Goal: Task Accomplishment & Management: Use online tool/utility

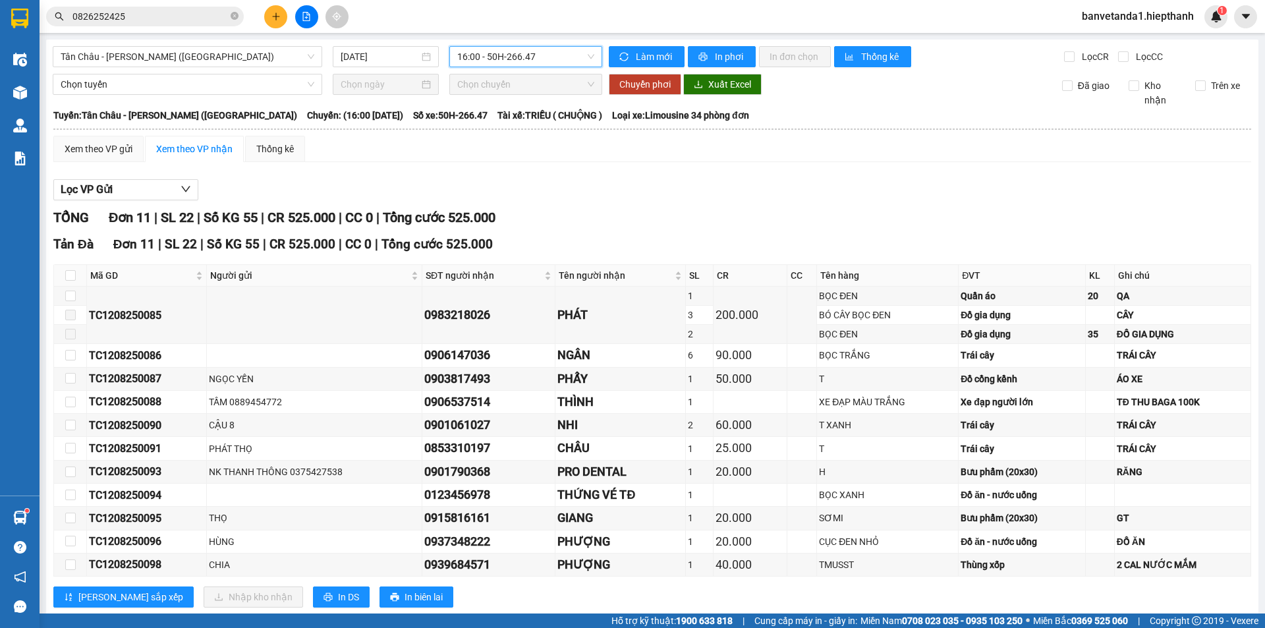
click at [228, 49] on span "Tân Châu - [PERSON_NAME] ([GEOGRAPHIC_DATA])" at bounding box center [188, 57] width 254 height 20
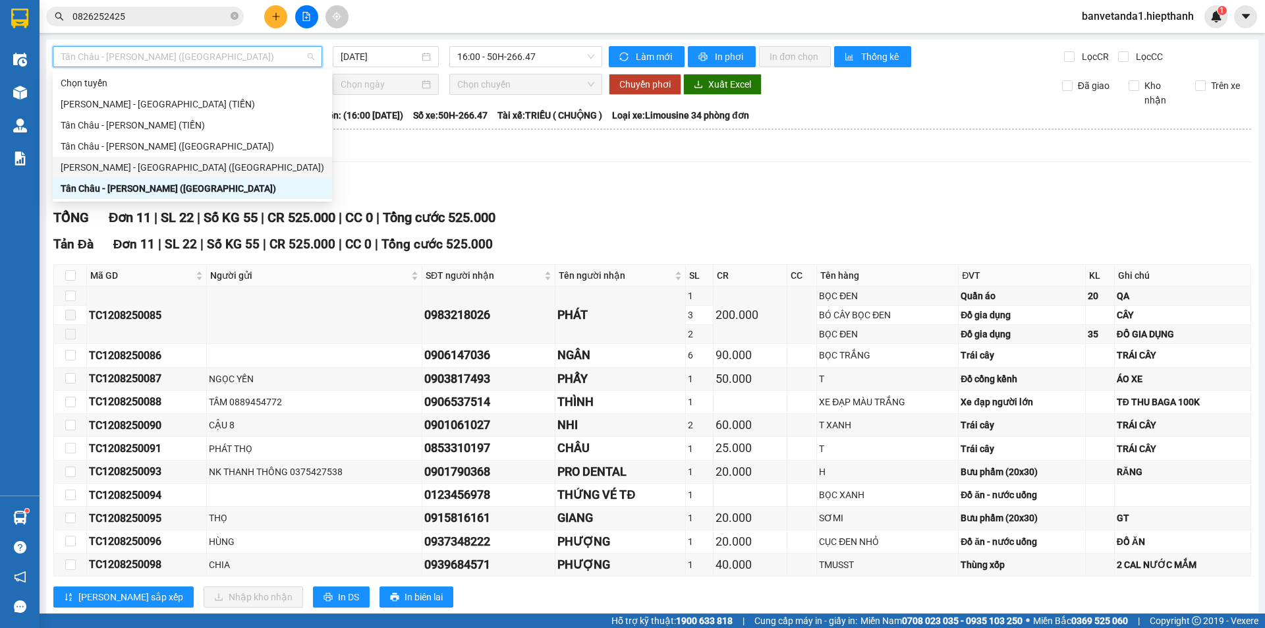
click at [95, 172] on div "[PERSON_NAME] - [GEOGRAPHIC_DATA] ([GEOGRAPHIC_DATA])" at bounding box center [192, 167] width 279 height 21
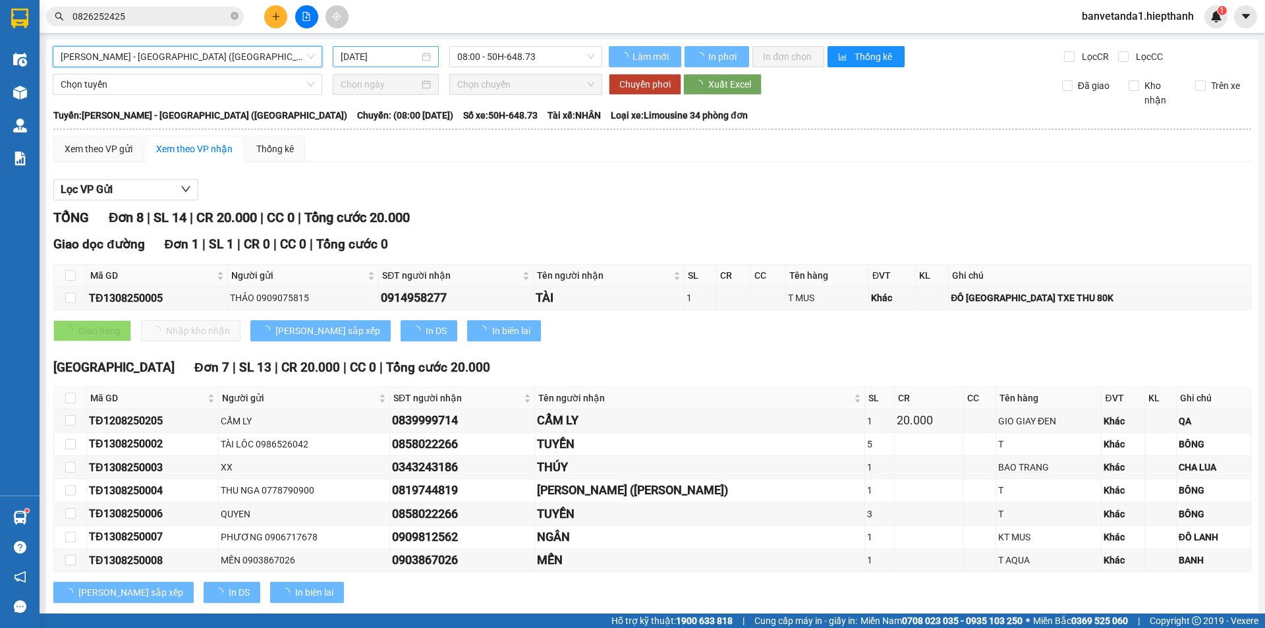
click at [380, 50] on input "[DATE]" at bounding box center [380, 56] width 78 height 14
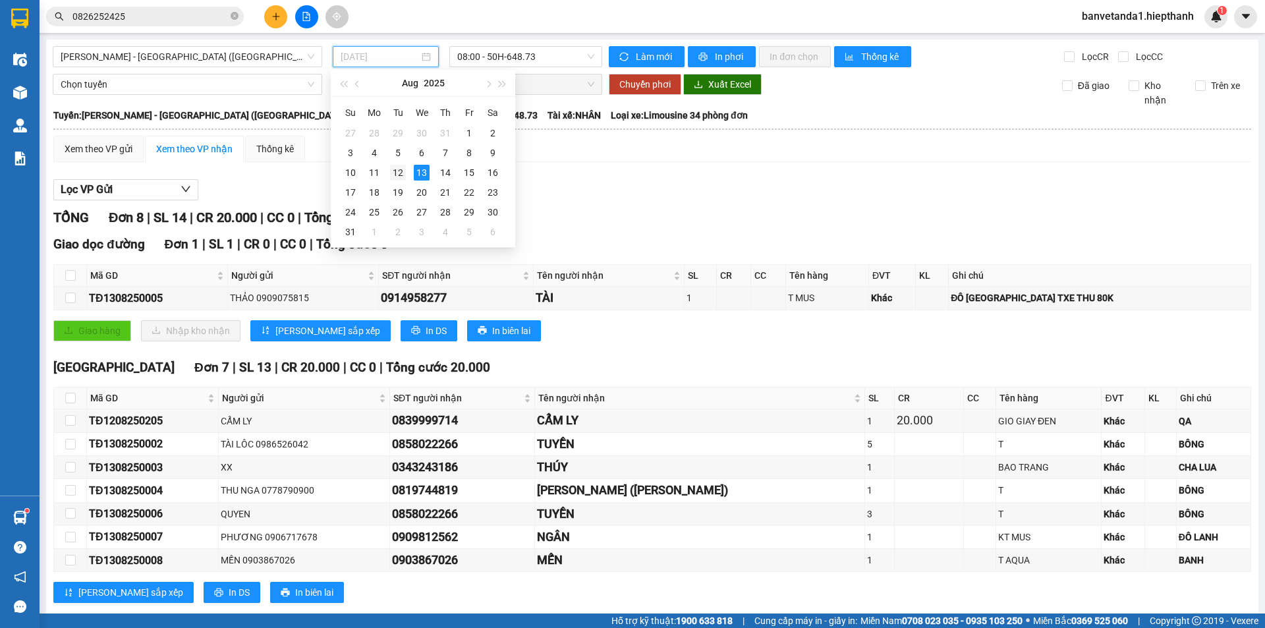
click at [399, 173] on div "12" at bounding box center [398, 173] width 16 height 16
type input "[DATE]"
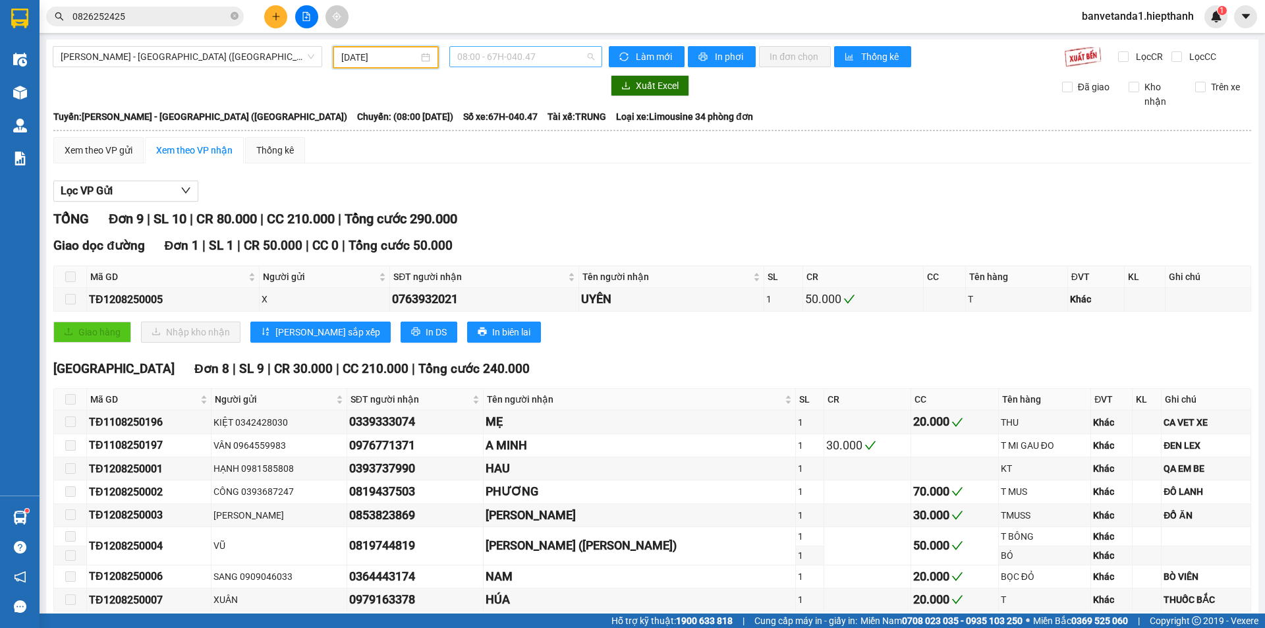
click at [480, 53] on span "08:00 - 67H-040.47" at bounding box center [525, 57] width 137 height 20
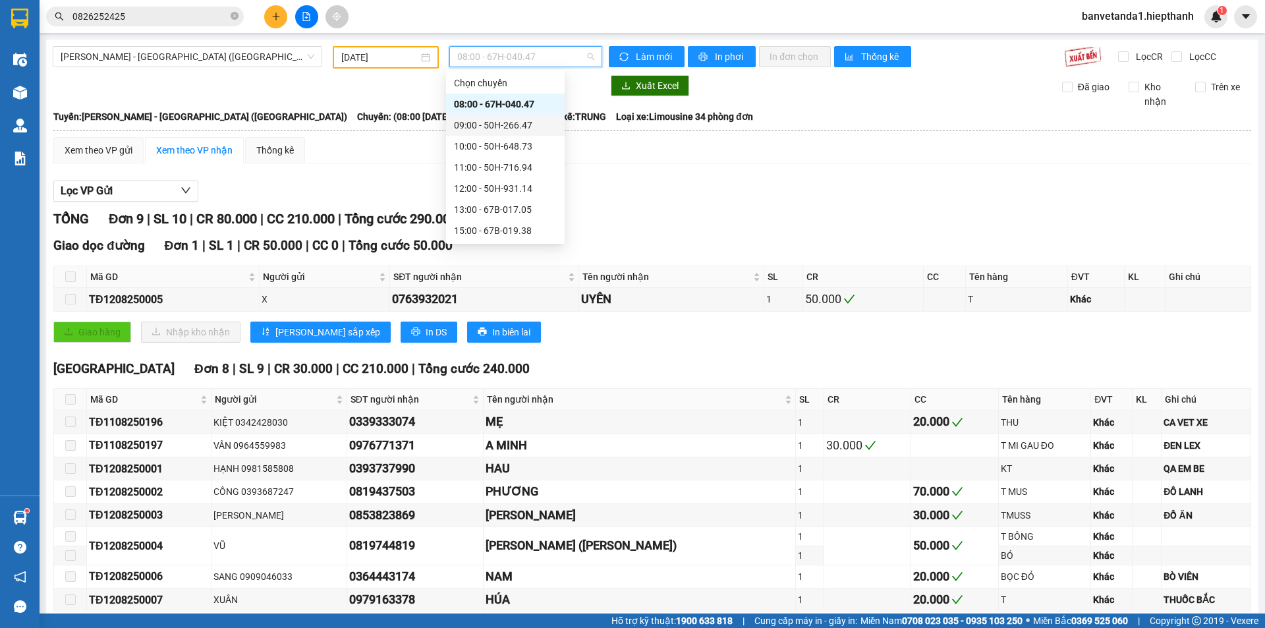
click at [480, 121] on div "09:00 - 50H-266.47" at bounding box center [505, 125] width 103 height 14
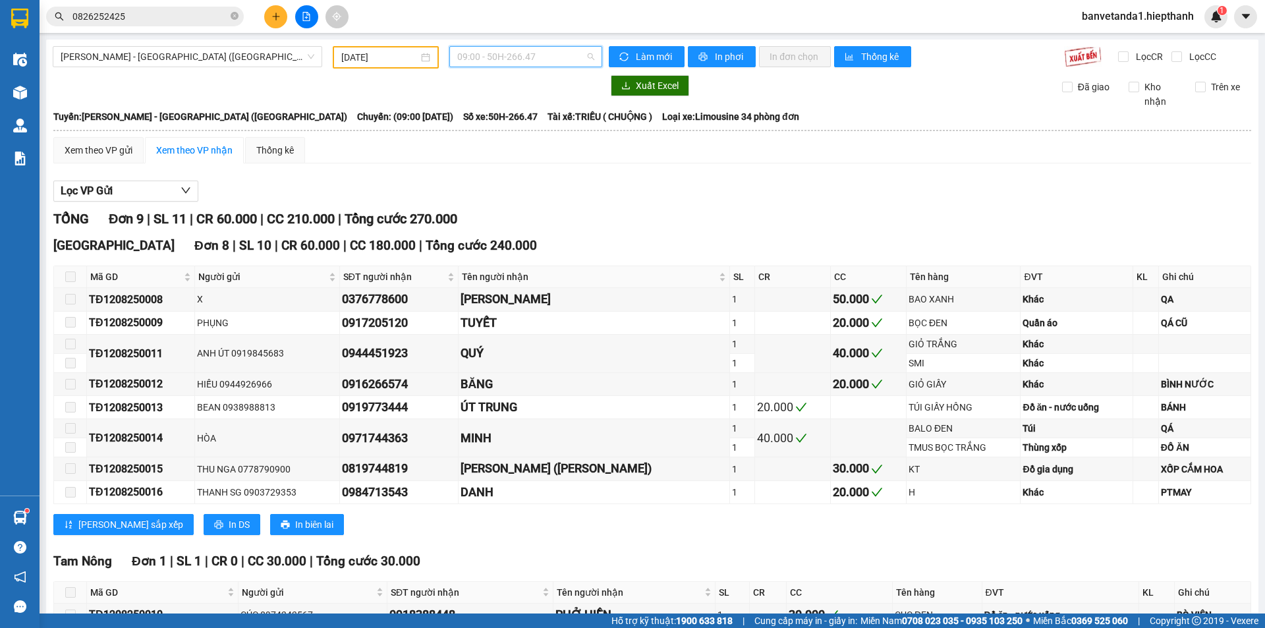
click at [481, 57] on span "09:00 - 50H-266.47" at bounding box center [525, 57] width 137 height 20
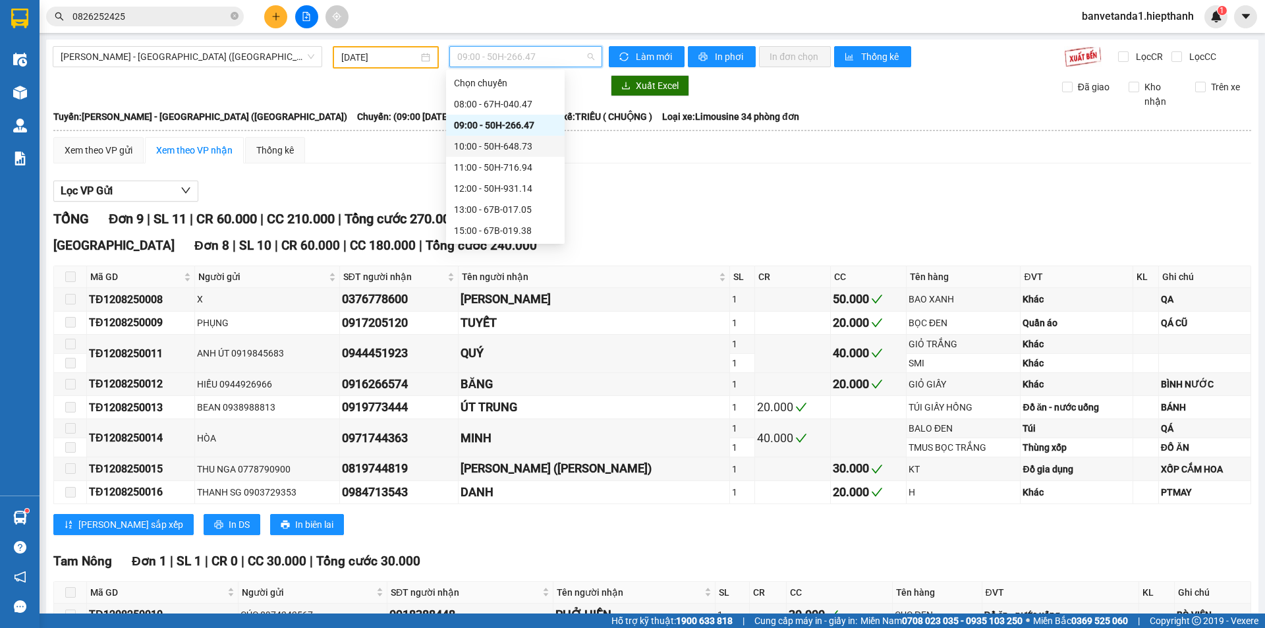
click at [481, 140] on div "10:00 - 50H-648.73" at bounding box center [505, 146] width 103 height 14
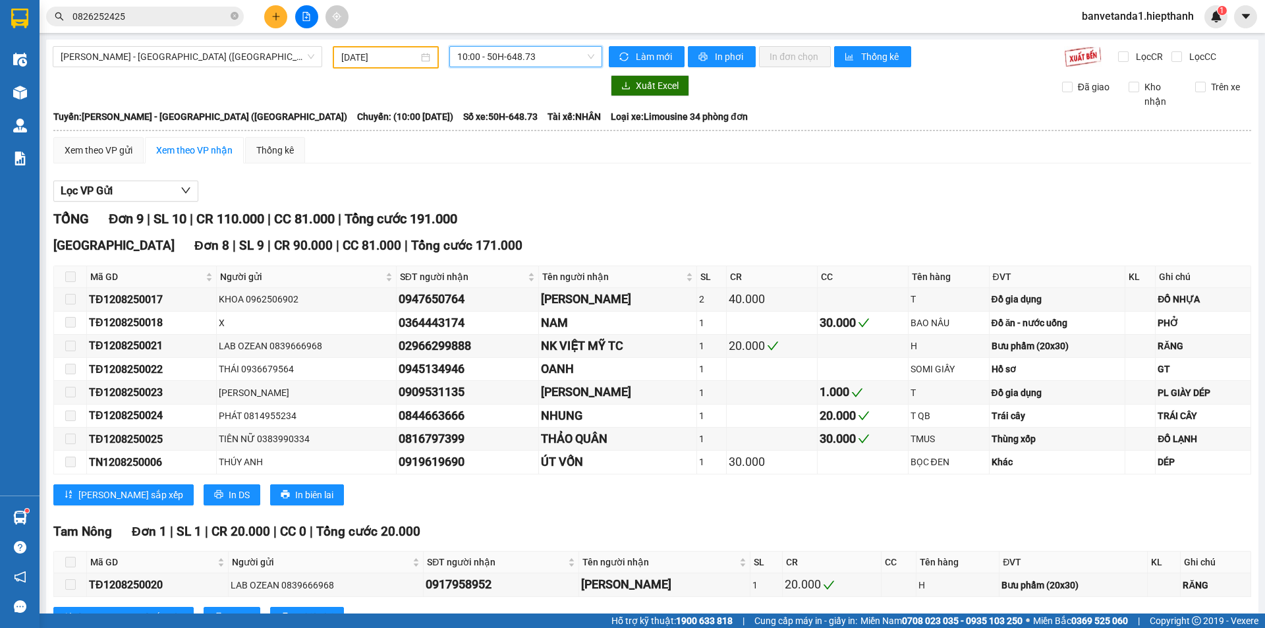
click at [479, 57] on span "10:00 - 50H-648.73" at bounding box center [525, 57] width 137 height 20
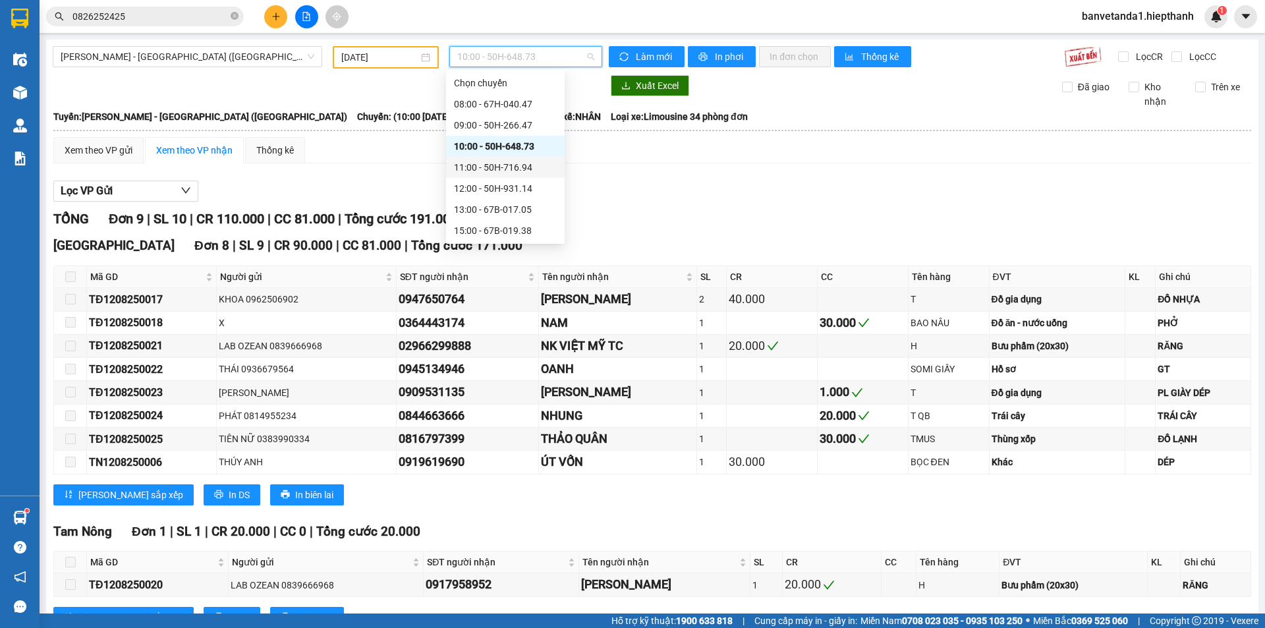
click at [463, 169] on div "11:00 - 50H-716.94" at bounding box center [505, 167] width 103 height 14
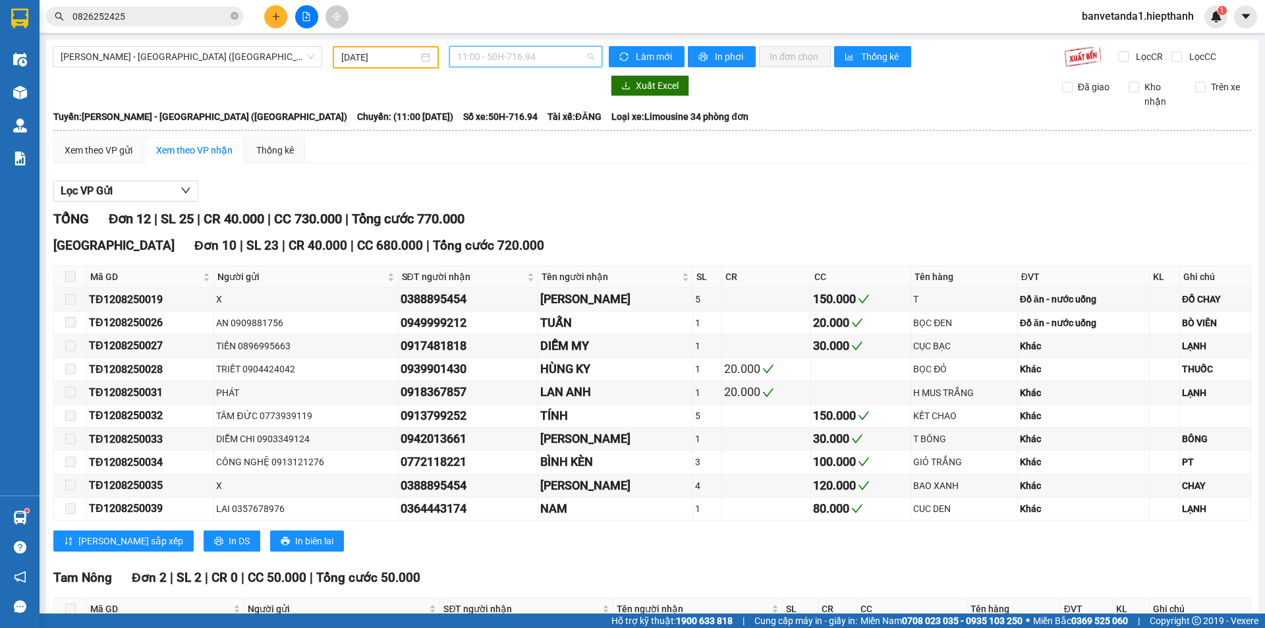
click at [479, 59] on span "11:00 - 50H-716.94" at bounding box center [525, 57] width 137 height 20
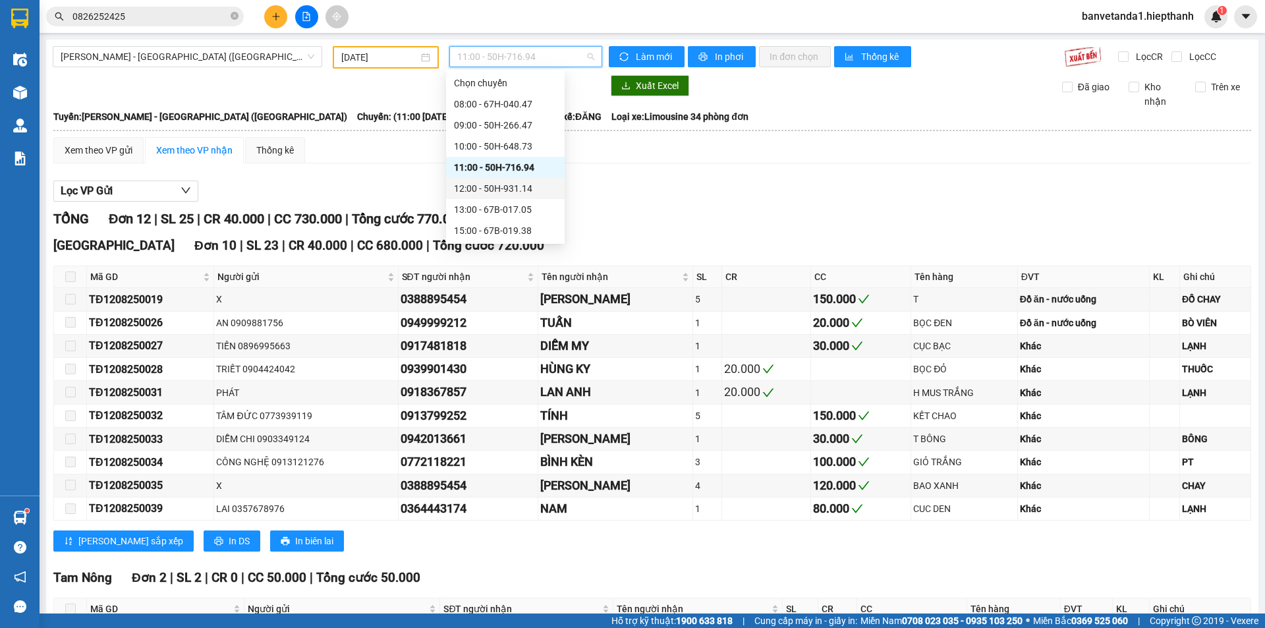
click at [481, 192] on div "12:00 - 50H-931.14" at bounding box center [505, 188] width 103 height 14
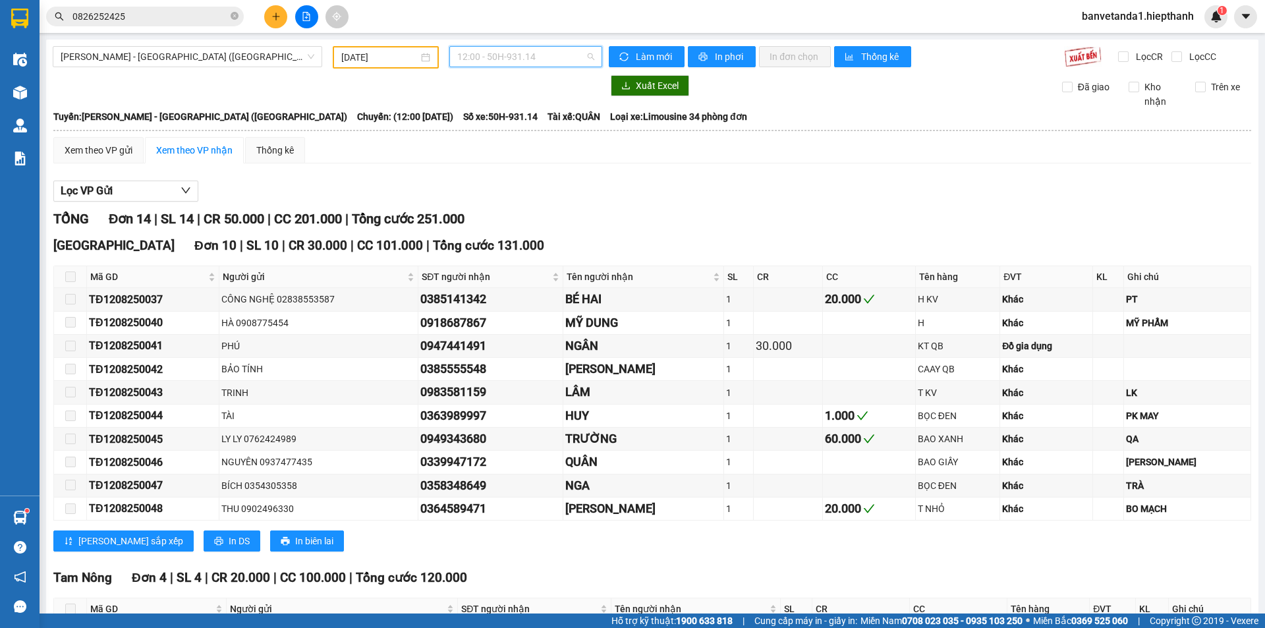
click at [491, 62] on span "12:00 - 50H-931.14" at bounding box center [525, 57] width 137 height 20
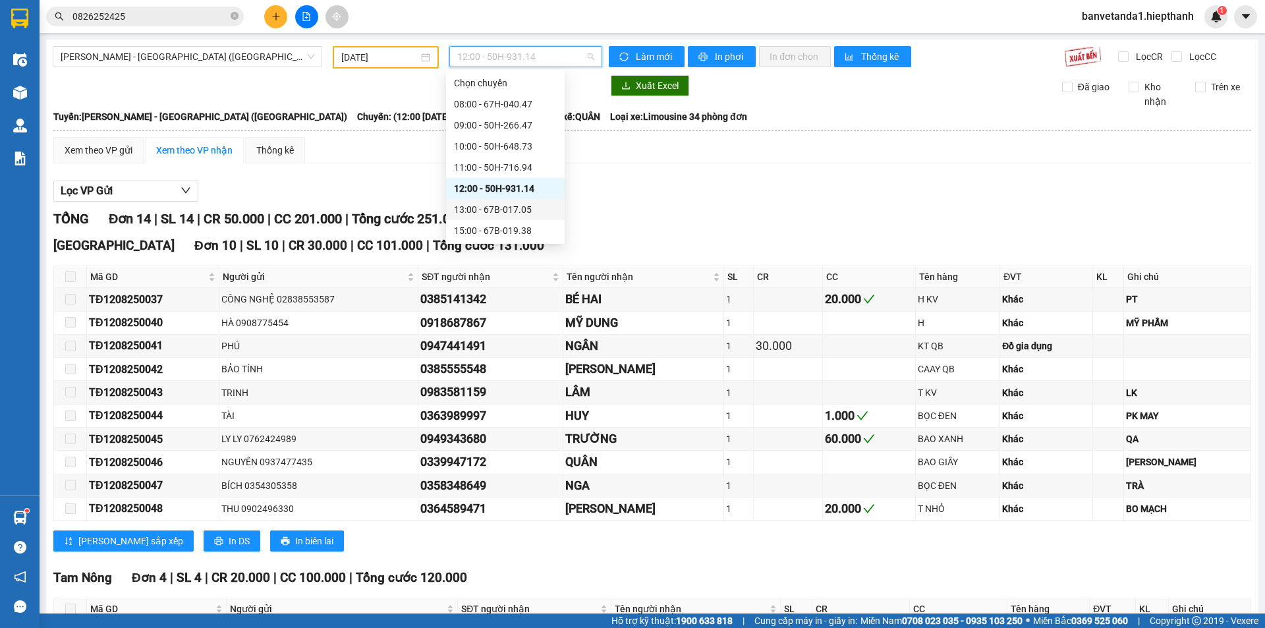
click at [478, 210] on div "13:00 - 67B-017.05" at bounding box center [505, 209] width 103 height 14
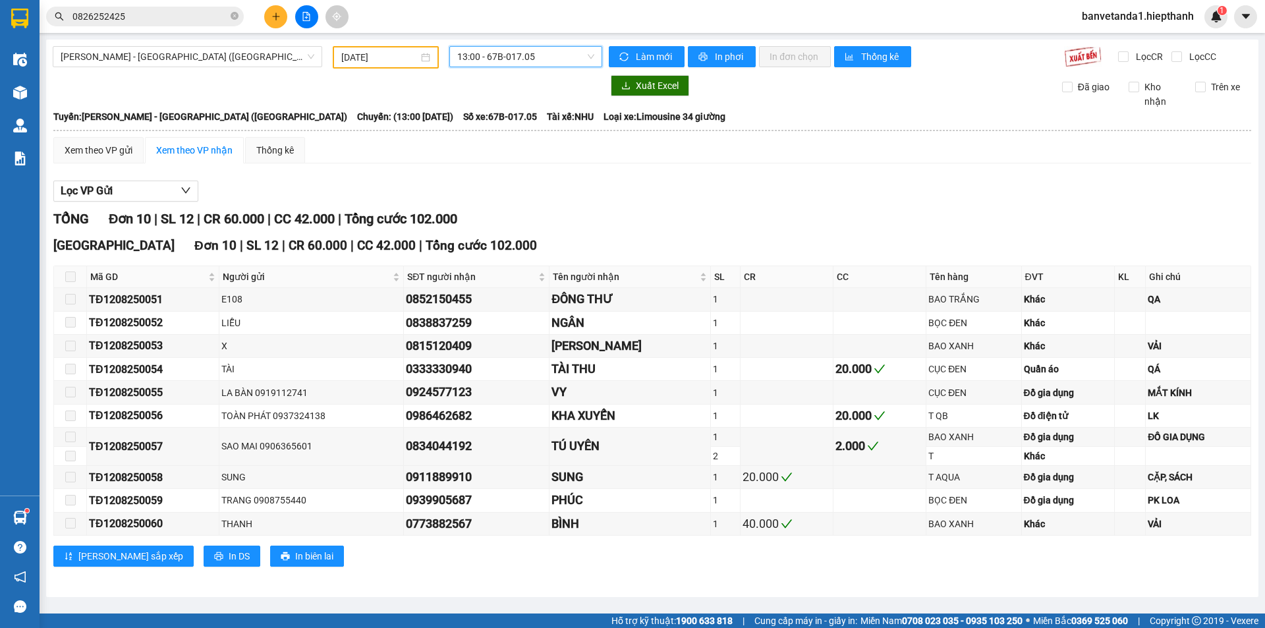
click at [481, 53] on span "13:00 - 67B-017.05" at bounding box center [525, 57] width 137 height 20
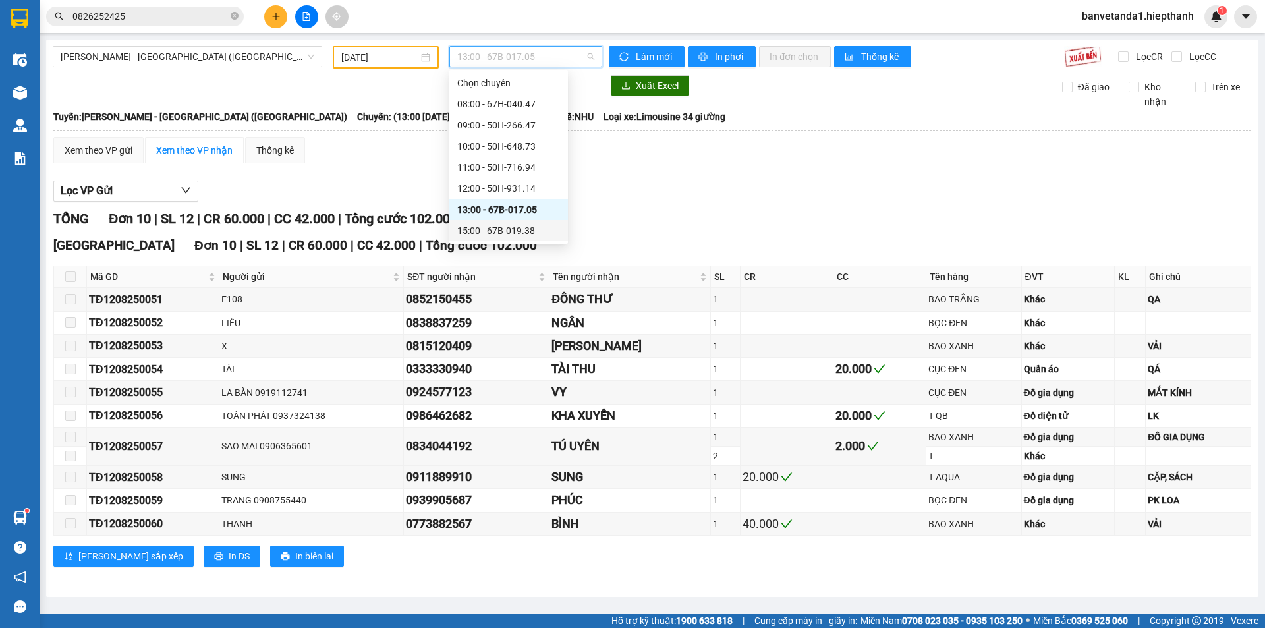
click at [481, 228] on div "15:00 - 67B-019.38" at bounding box center [508, 230] width 103 height 14
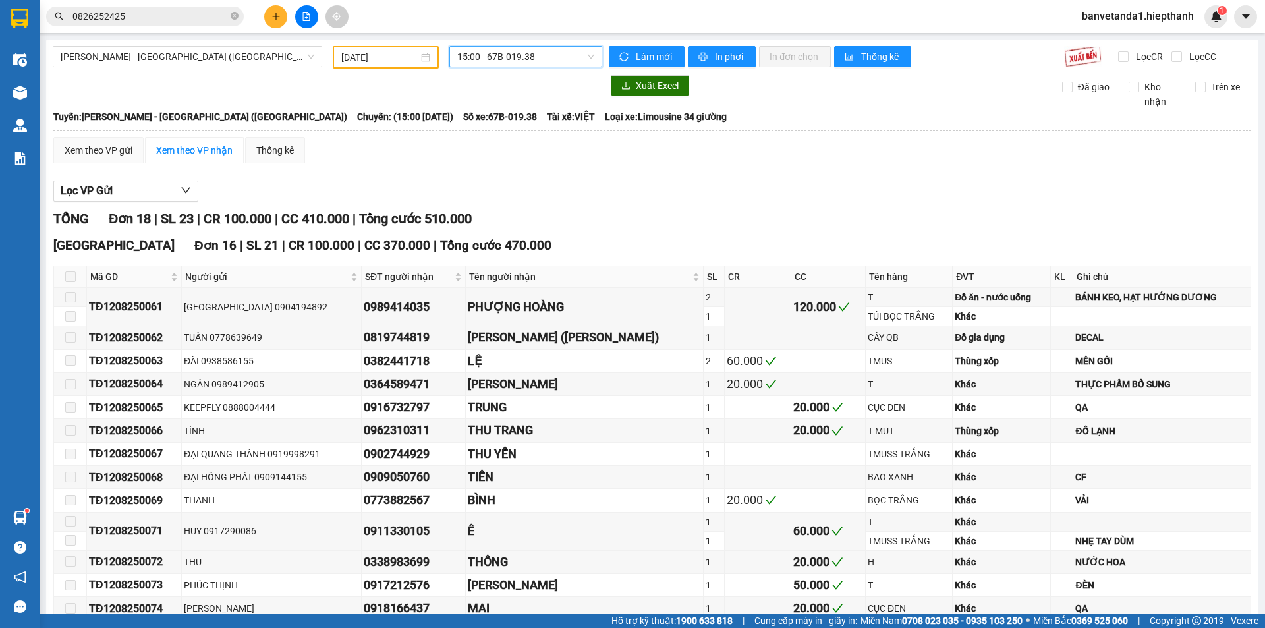
click at [484, 56] on span "15:00 - 67B-019.38" at bounding box center [525, 57] width 137 height 20
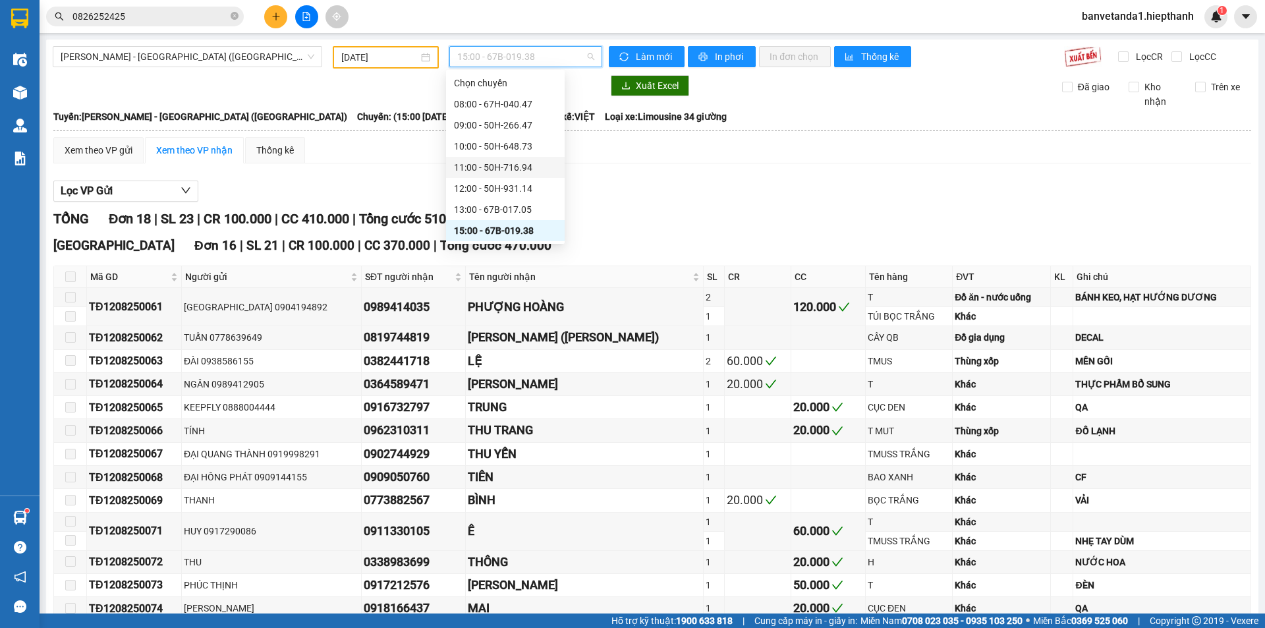
scroll to position [84, 0]
click at [484, 162] on div "17:00 - 50H-365.72" at bounding box center [505, 167] width 103 height 14
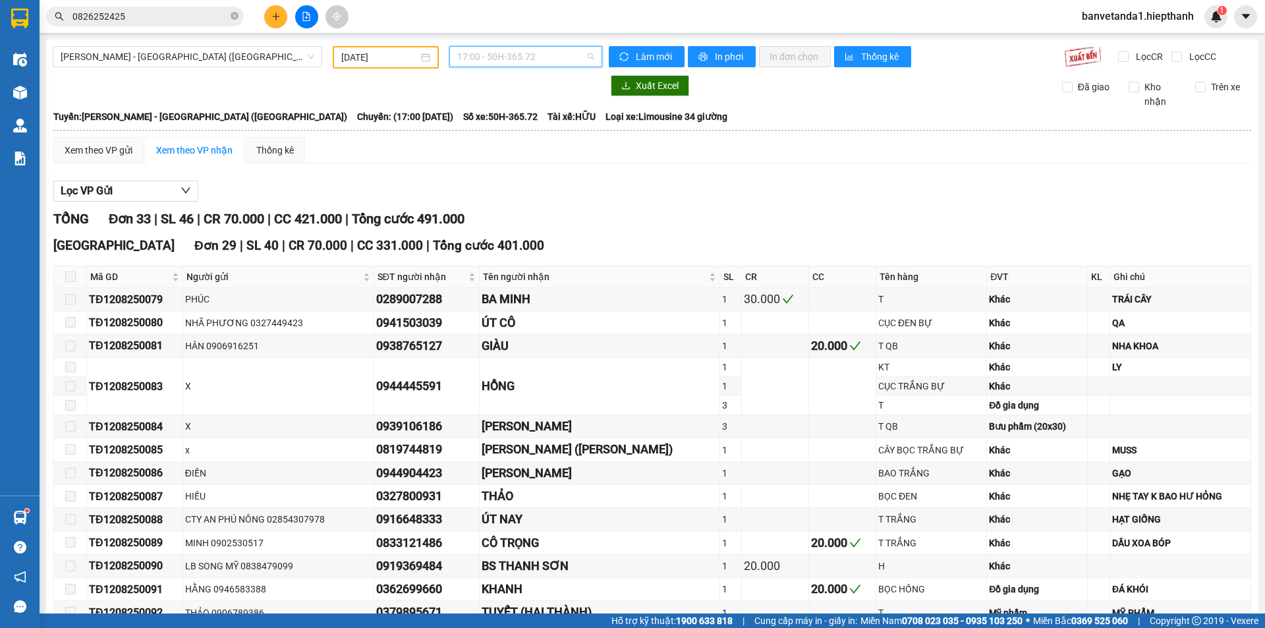
click at [493, 63] on span "17:00 - 50H-365.72" at bounding box center [525, 57] width 137 height 20
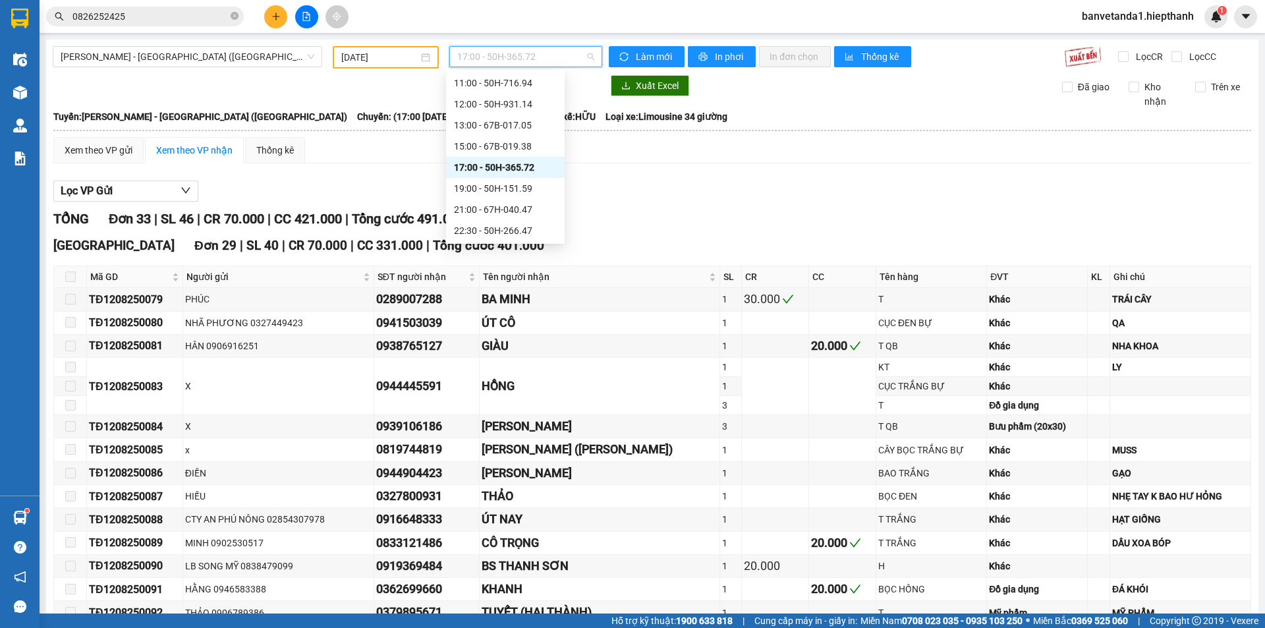
click at [478, 177] on div "17:00 - 50H-365.72" at bounding box center [505, 167] width 119 height 21
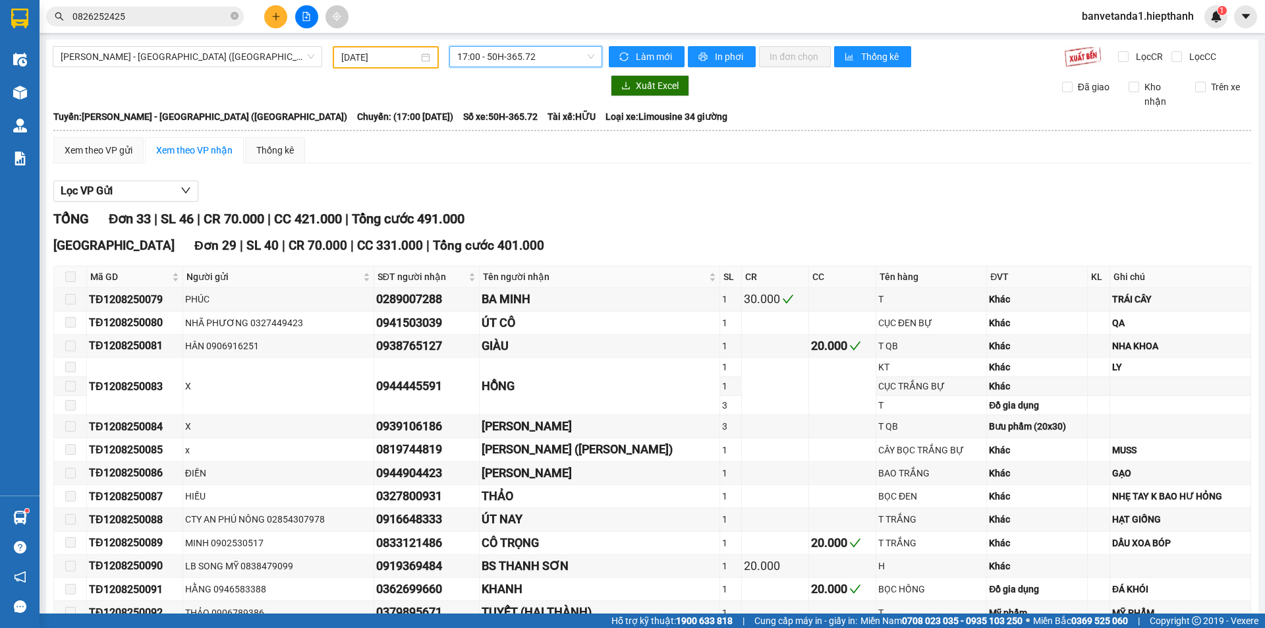
drag, startPoint x: 493, startPoint y: 57, endPoint x: 501, endPoint y: 120, distance: 63.7
click at [493, 58] on span "17:00 - 50H-365.72" at bounding box center [525, 57] width 137 height 20
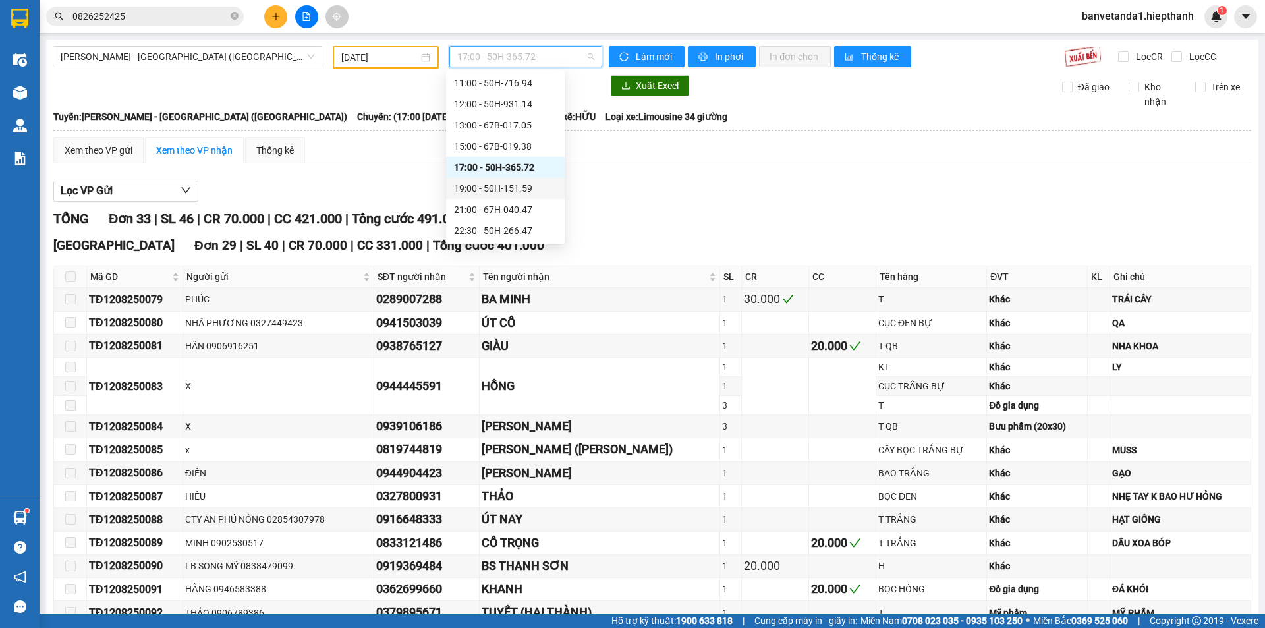
click at [490, 185] on div "19:00 - 50H-151.59" at bounding box center [505, 188] width 103 height 14
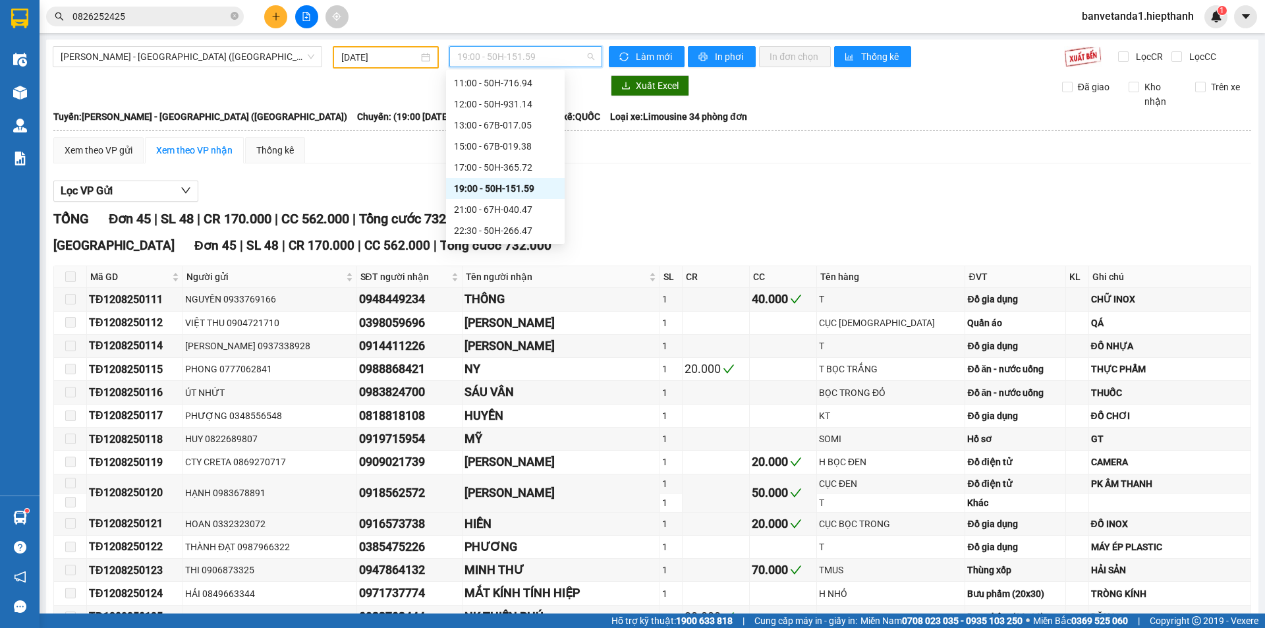
click at [494, 58] on span "19:00 - 50H-151.59" at bounding box center [525, 57] width 137 height 20
click at [476, 211] on div "21:00 - 67H-040.47" at bounding box center [505, 209] width 103 height 14
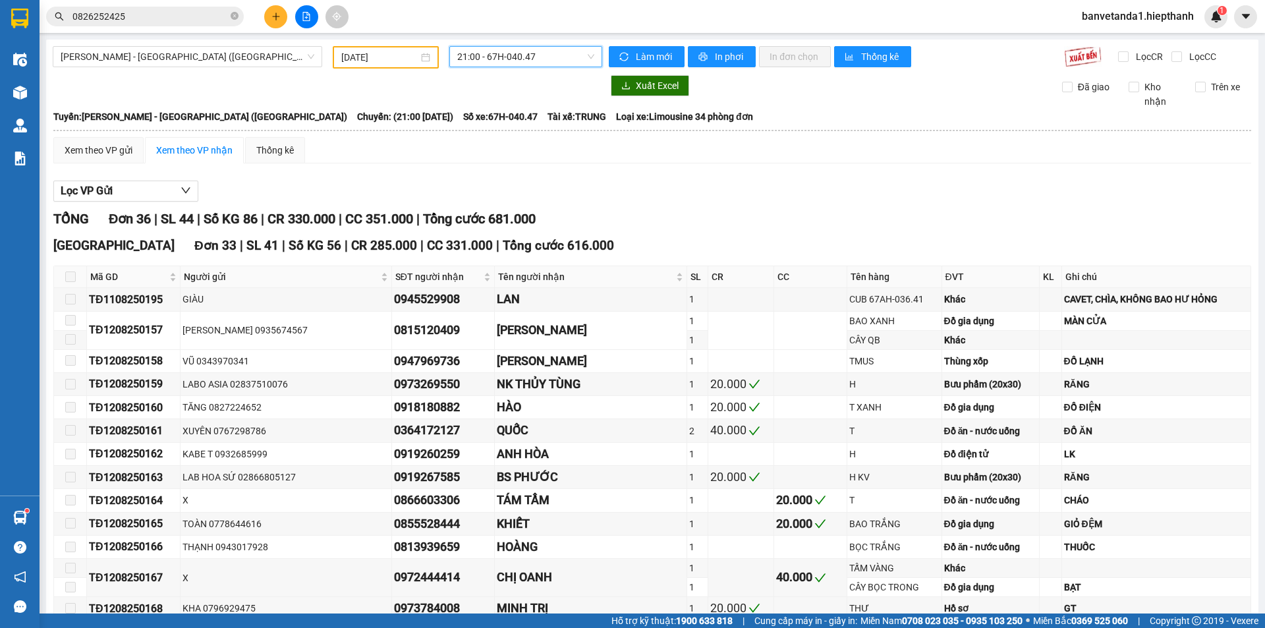
click at [476, 59] on span "21:00 - 67H-040.47" at bounding box center [525, 57] width 137 height 20
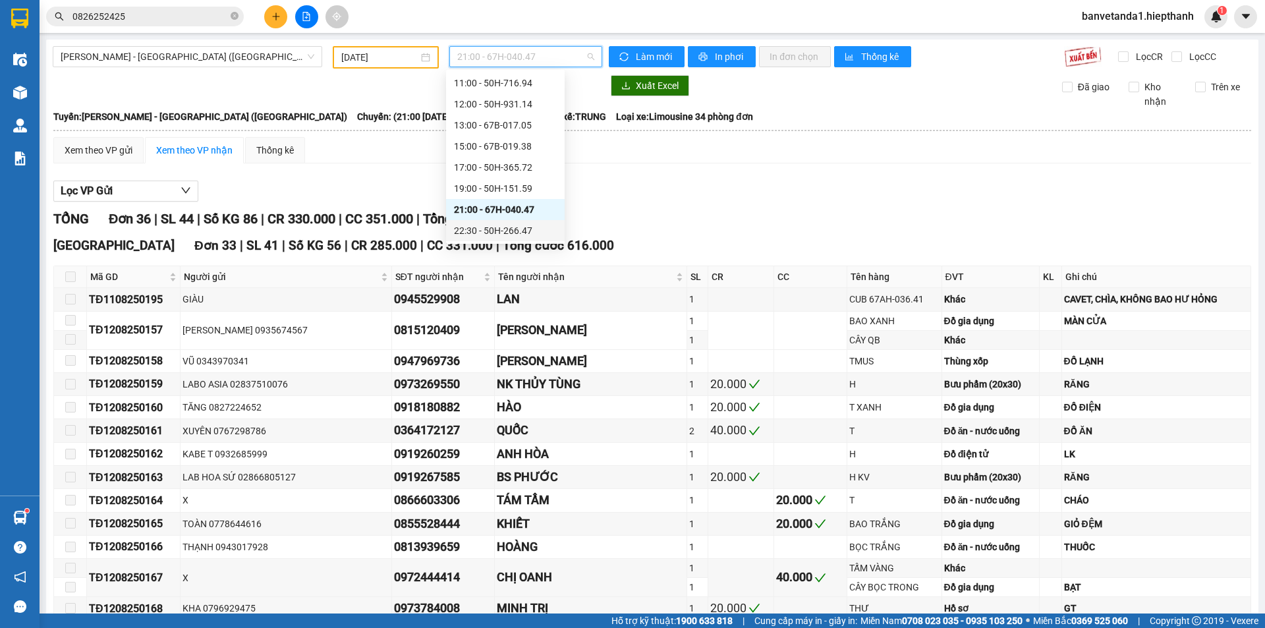
click at [486, 228] on div "22:30 - 50H-266.47" at bounding box center [505, 230] width 103 height 14
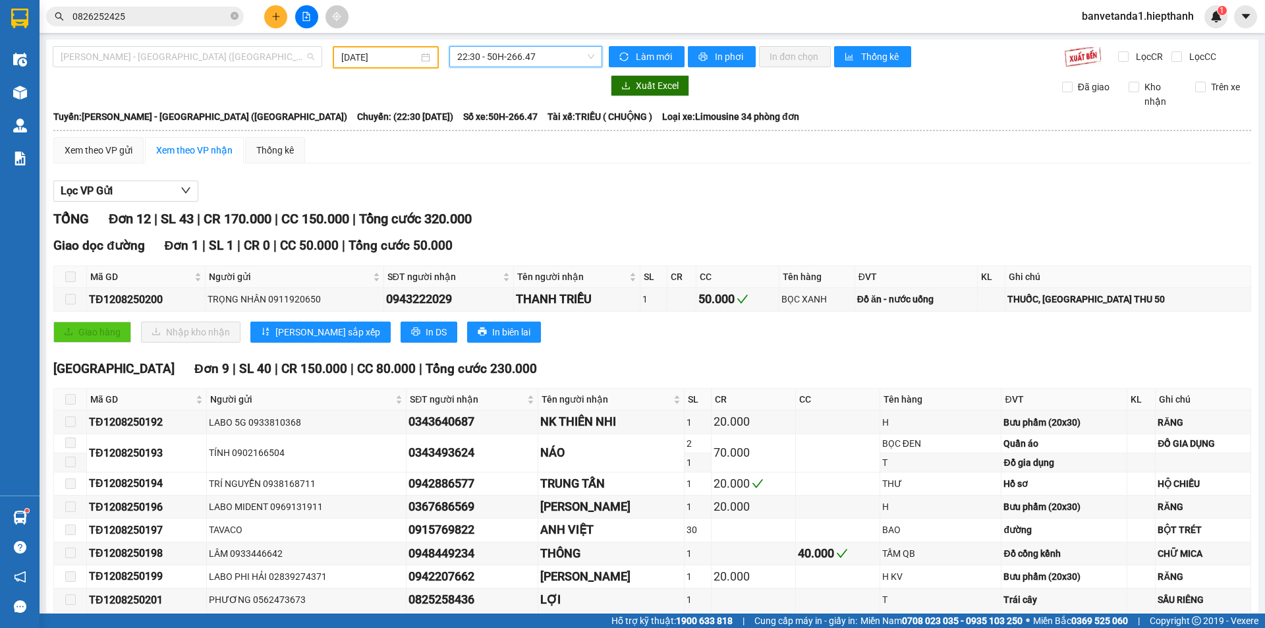
drag, startPoint x: 205, startPoint y: 60, endPoint x: 187, endPoint y: 84, distance: 30.6
click at [204, 61] on span "[PERSON_NAME] - [GEOGRAPHIC_DATA] ([GEOGRAPHIC_DATA])" at bounding box center [188, 57] width 254 height 20
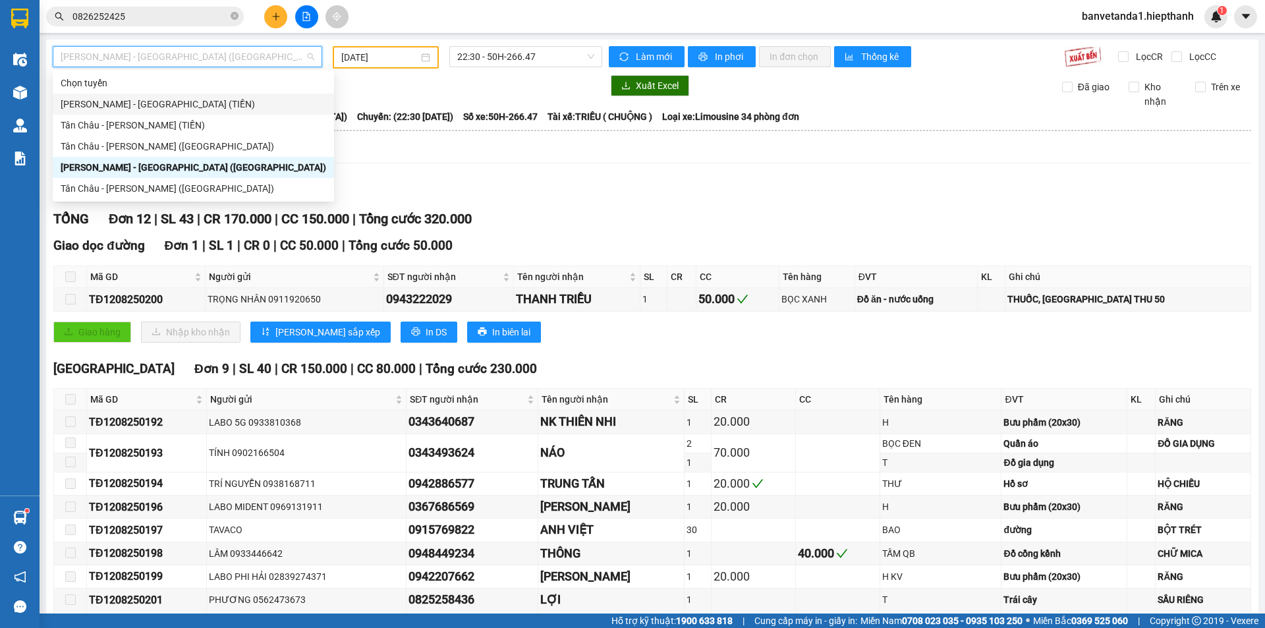
drag, startPoint x: 121, startPoint y: 107, endPoint x: 192, endPoint y: 98, distance: 71.6
click at [122, 107] on div "[PERSON_NAME] - [GEOGRAPHIC_DATA] (TIỀN)" at bounding box center [193, 104] width 265 height 14
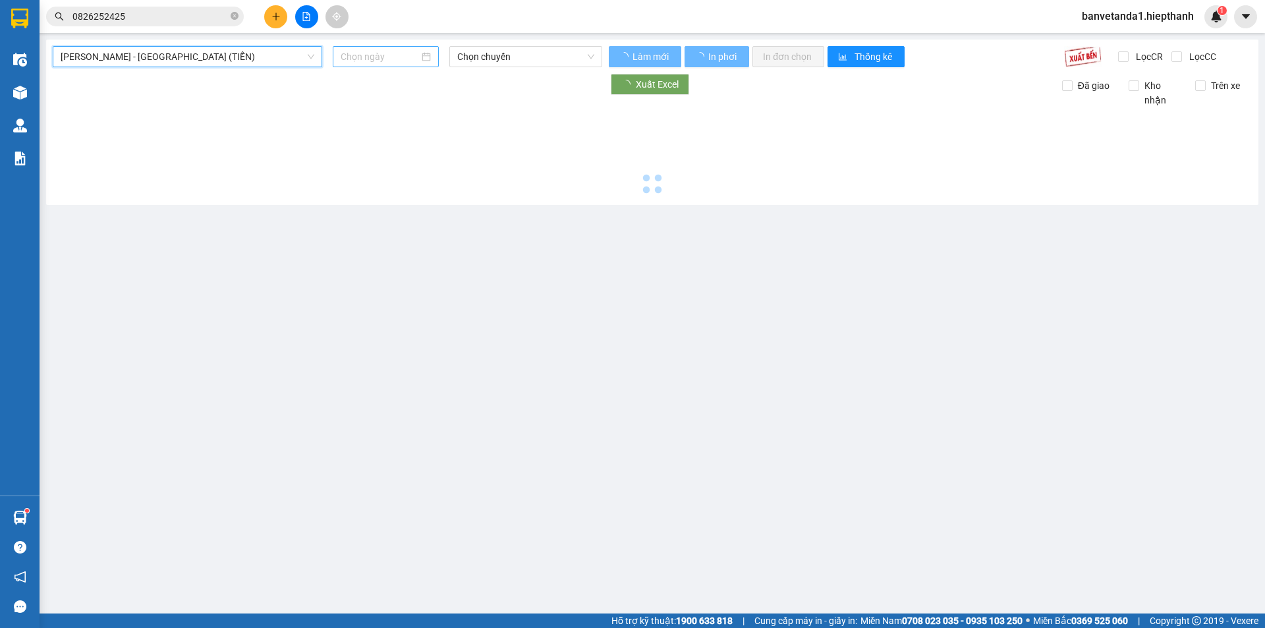
click at [351, 57] on input at bounding box center [380, 56] width 78 height 14
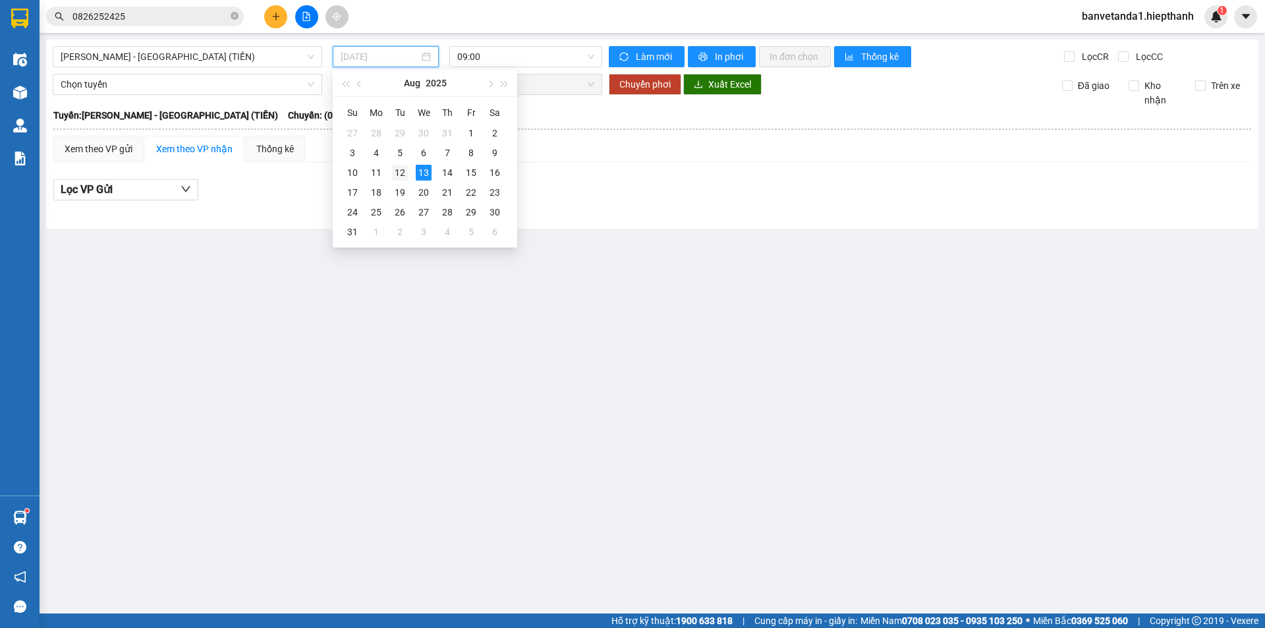
click at [400, 172] on div "12" at bounding box center [400, 173] width 16 height 16
type input "[DATE]"
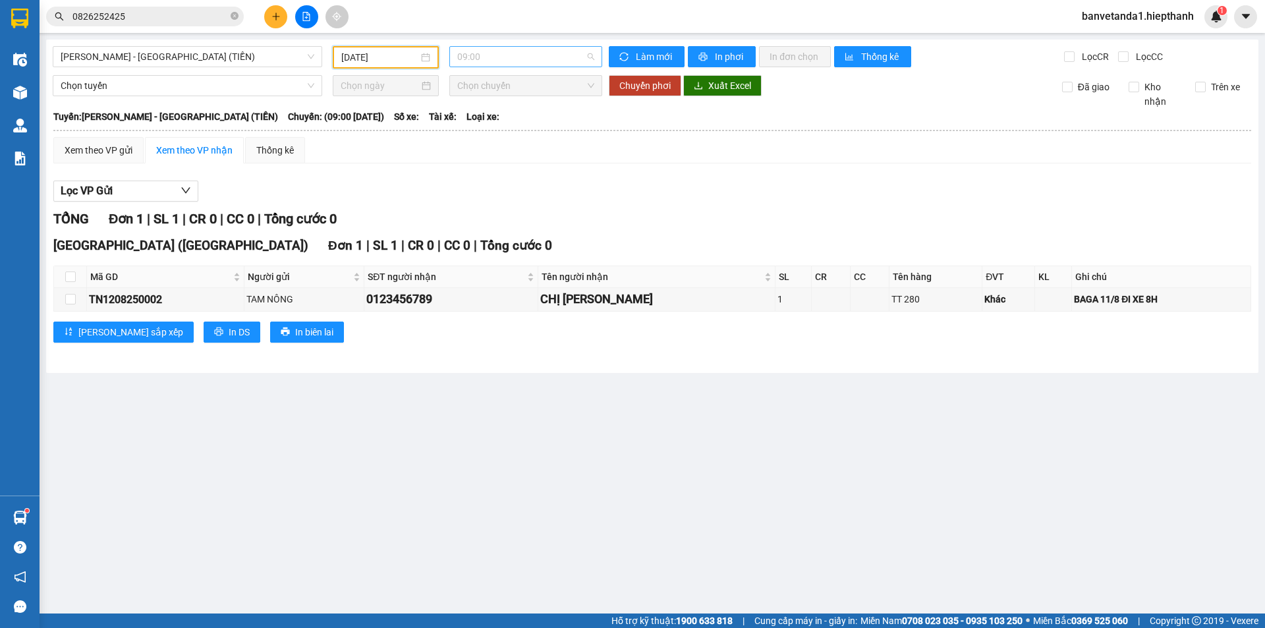
click at [471, 51] on span "09:00" at bounding box center [525, 57] width 137 height 20
click at [481, 167] on div "21:00" at bounding box center [508, 167] width 103 height 14
